Goal: Register for event/course

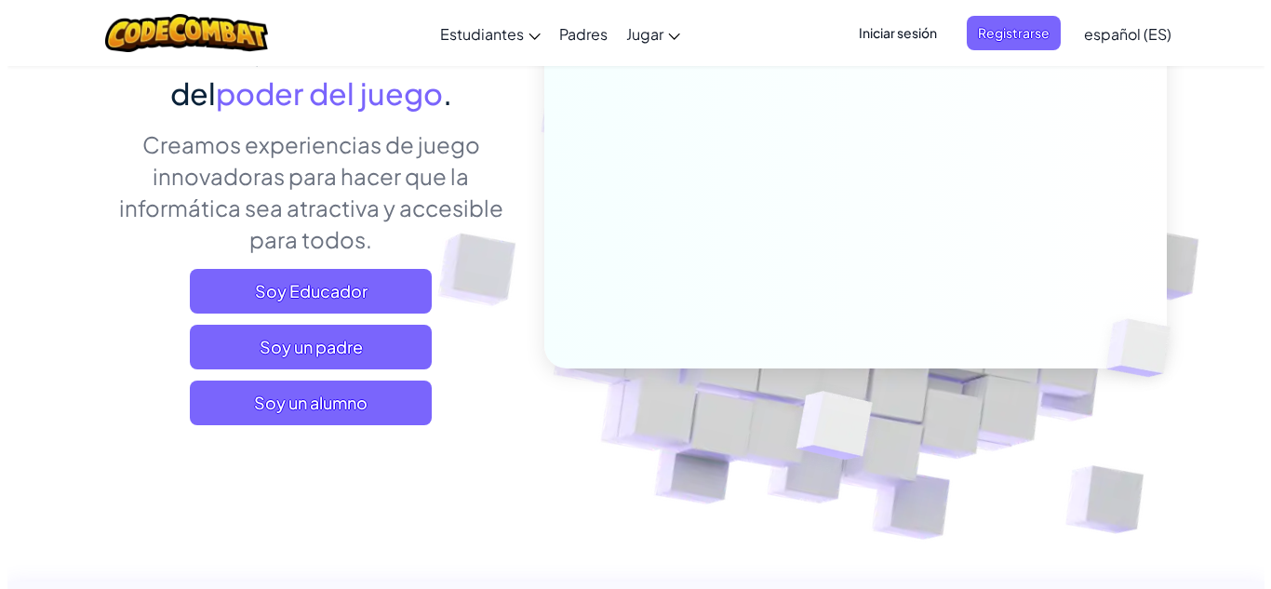
scroll to position [387, 0]
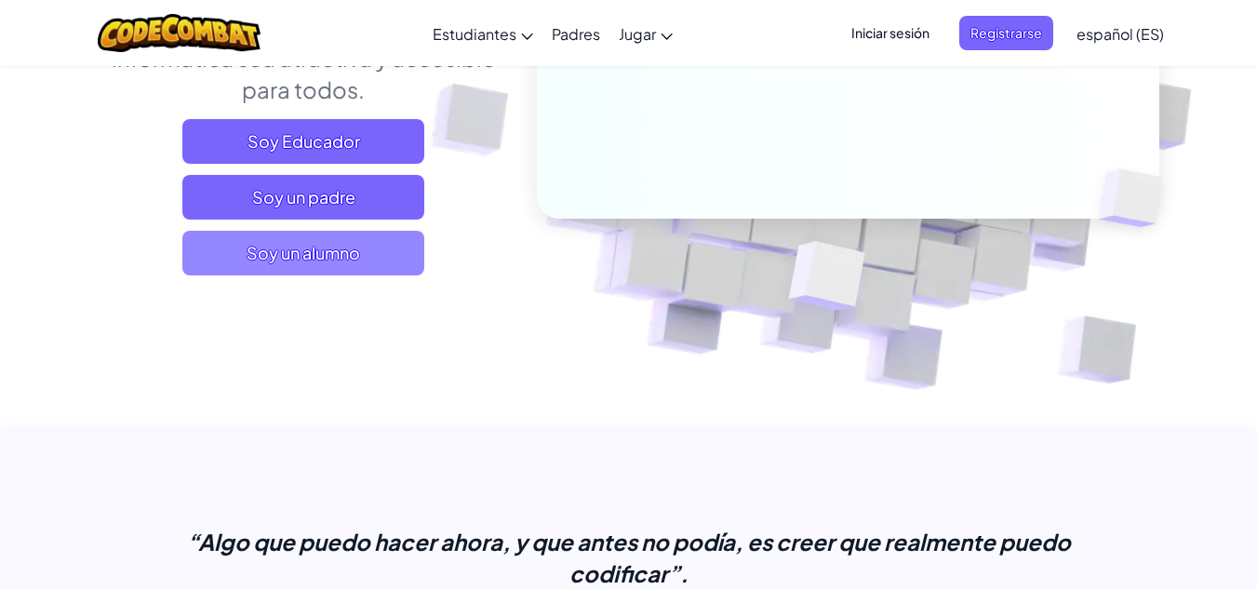
click at [276, 263] on font "Soy un alumno" at bounding box center [304, 253] width 114 height 22
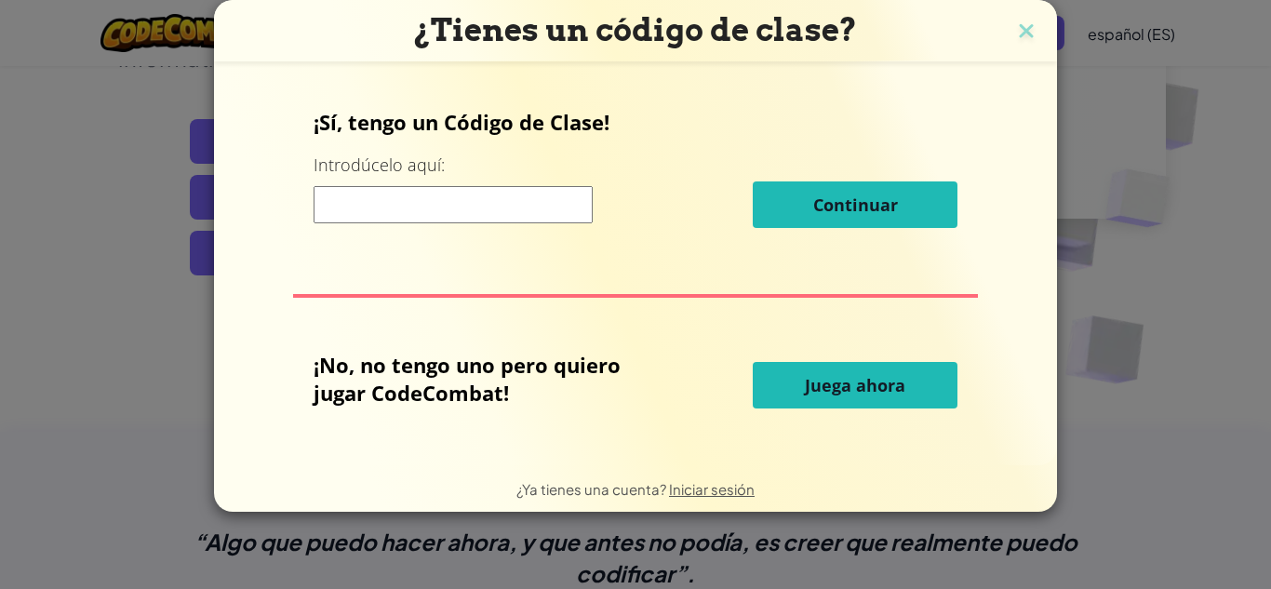
click at [467, 189] on input at bounding box center [453, 204] width 279 height 37
type input "RingMusicWest"
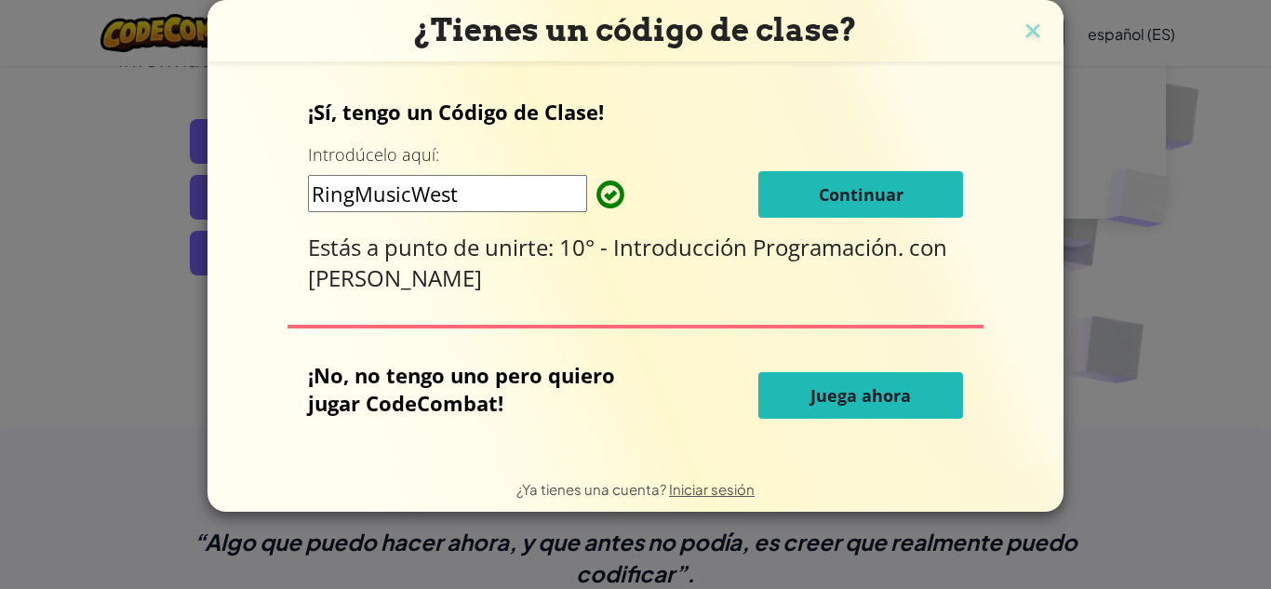
click at [904, 205] on font "Continuar" at bounding box center [861, 194] width 85 height 22
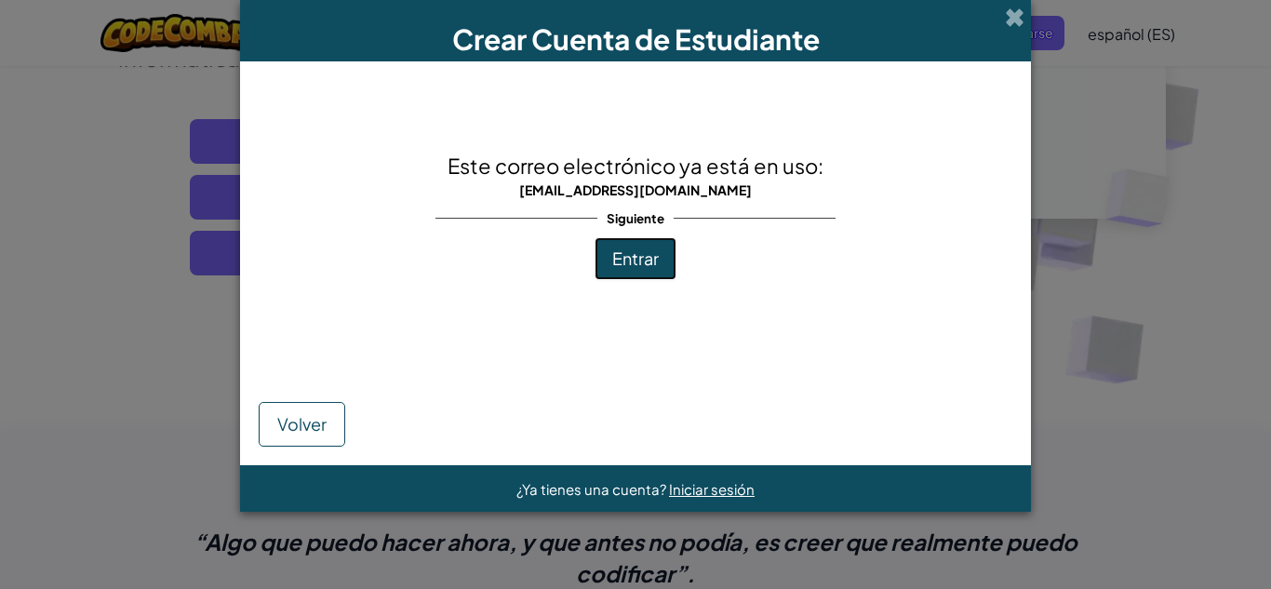
click at [646, 256] on font "Entrar" at bounding box center [635, 258] width 47 height 21
